Goal: Check status: Check status

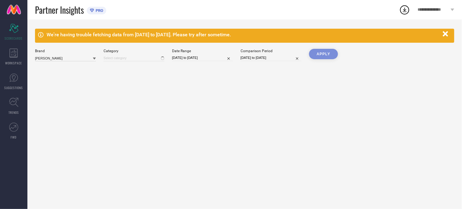
type input "All"
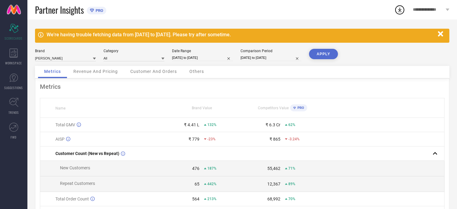
click at [217, 56] on input "[DATE] to [DATE]" at bounding box center [202, 58] width 61 height 6
select select "3"
select select "2025"
select select "4"
select select "2025"
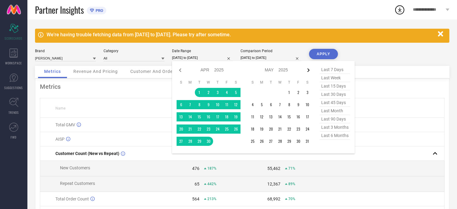
click at [309, 69] on icon at bounding box center [308, 69] width 7 height 7
select select "4"
select select "2025"
select select "5"
select select "2025"
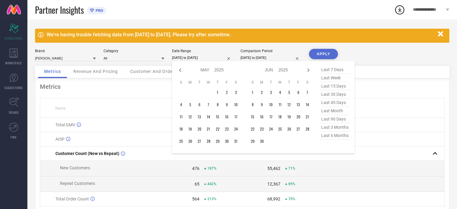
click at [309, 69] on icon at bounding box center [308, 69] width 7 height 7
select select "7"
select select "2025"
select select "8"
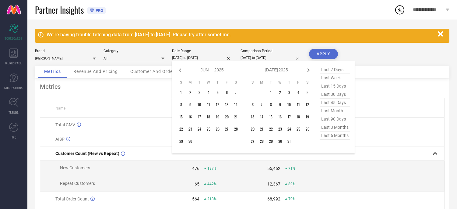
select select "2025"
click at [180, 69] on icon at bounding box center [180, 70] width 2 height 4
select select "6"
select select "2025"
select select "7"
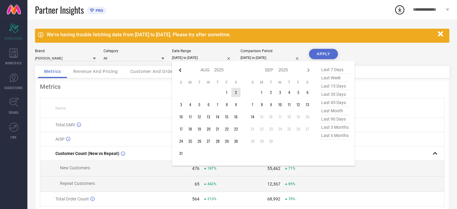
select select "2025"
click at [200, 95] on td "1" at bounding box center [199, 92] width 9 height 9
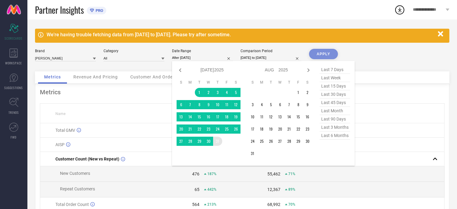
type input "[DATE] to [DATE]"
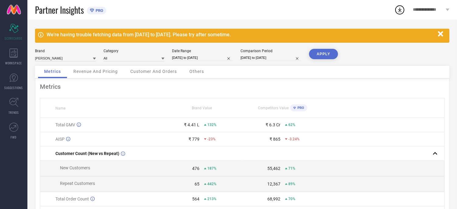
select select "4"
select select "2024"
select select "5"
select select "2024"
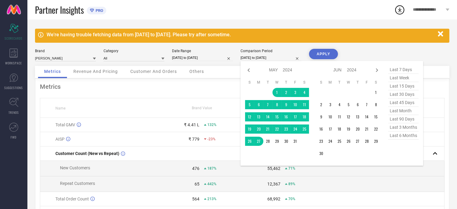
click at [255, 55] on input "[DATE] to [DATE]" at bounding box center [271, 58] width 61 height 6
click at [376, 71] on icon at bounding box center [376, 69] width 7 height 7
select select "5"
select select "2024"
select select "6"
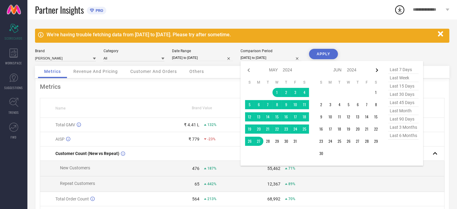
select select "2024"
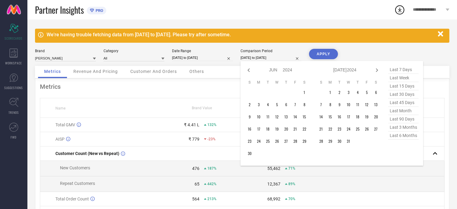
click at [376, 71] on icon at bounding box center [376, 69] width 7 height 7
select select "6"
select select "2024"
select select "7"
select select "2024"
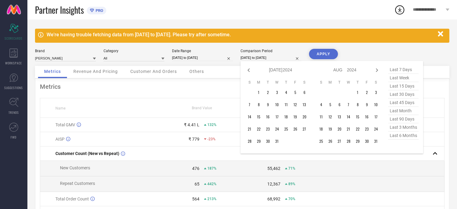
click at [376, 71] on icon at bounding box center [376, 69] width 7 height 7
select select "7"
select select "2024"
select select "8"
select select "2024"
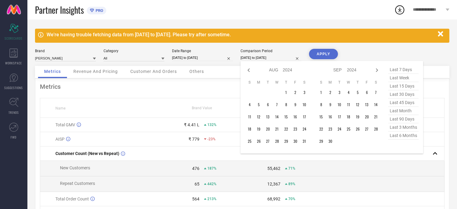
select select "6"
select select "2025"
select select "7"
select select "2025"
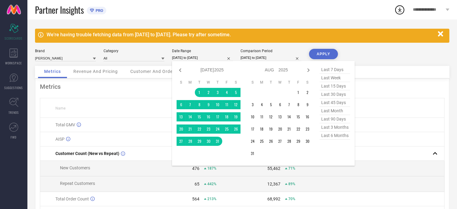
click at [212, 55] on input "[DATE] to [DATE]" at bounding box center [202, 58] width 61 height 6
click at [205, 70] on select "Jan Feb Mar Apr May Jun [DATE] Aug Sep Oct Nov Dec" at bounding box center [208, 69] width 14 height 9
select select "7"
select select "2025"
select select "8"
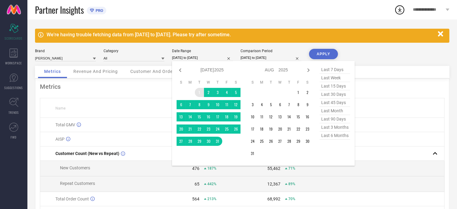
select select "2025"
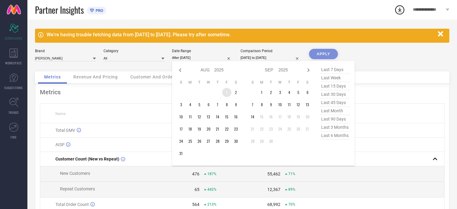
click at [226, 92] on td "1" at bounding box center [226, 92] width 9 height 9
click at [176, 154] on div "Jan Feb Mar Apr May Jun [DATE] Aug Sep Oct Nov [DATE] 2016 2017 2018 2019 2020 …" at bounding box center [263, 113] width 183 height 104
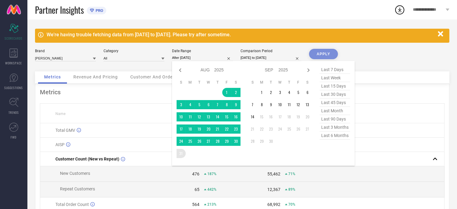
type input "[DATE] to [DATE]"
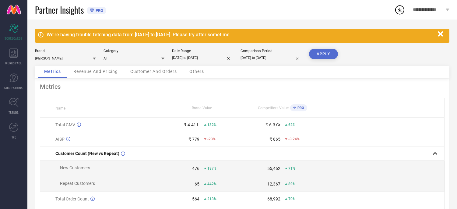
select select "4"
select select "2024"
select select "5"
select select "2024"
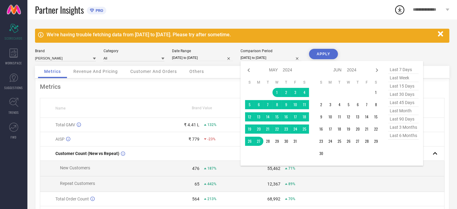
click at [246, 55] on input "[DATE] to [DATE]" at bounding box center [271, 58] width 61 height 6
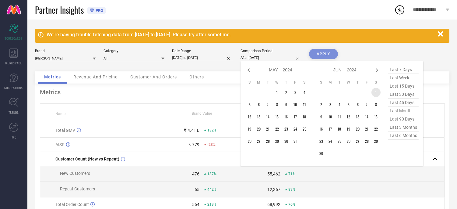
click at [373, 93] on td "1" at bounding box center [376, 92] width 9 height 9
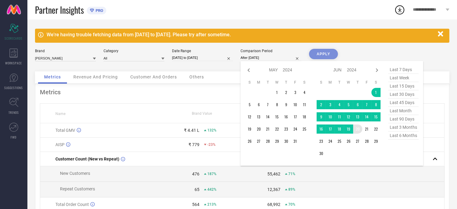
type input "[DATE] to [DATE]"
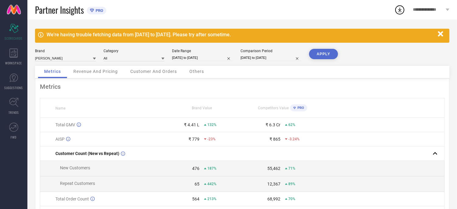
click at [333, 47] on div "We're having trouble fetching data from [DATE] to [DATE]. Please try after some…" at bounding box center [242, 146] width 430 height 254
click at [332, 49] on button "APPLY" at bounding box center [323, 54] width 29 height 10
